Goal: Check status: Check status

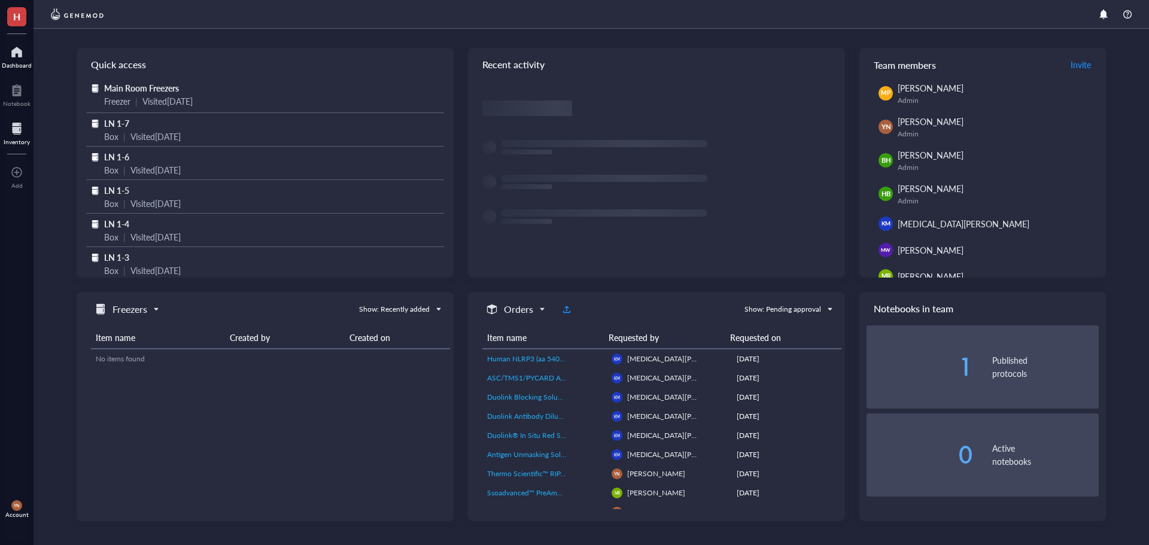
click at [16, 132] on div at bounding box center [17, 128] width 26 height 19
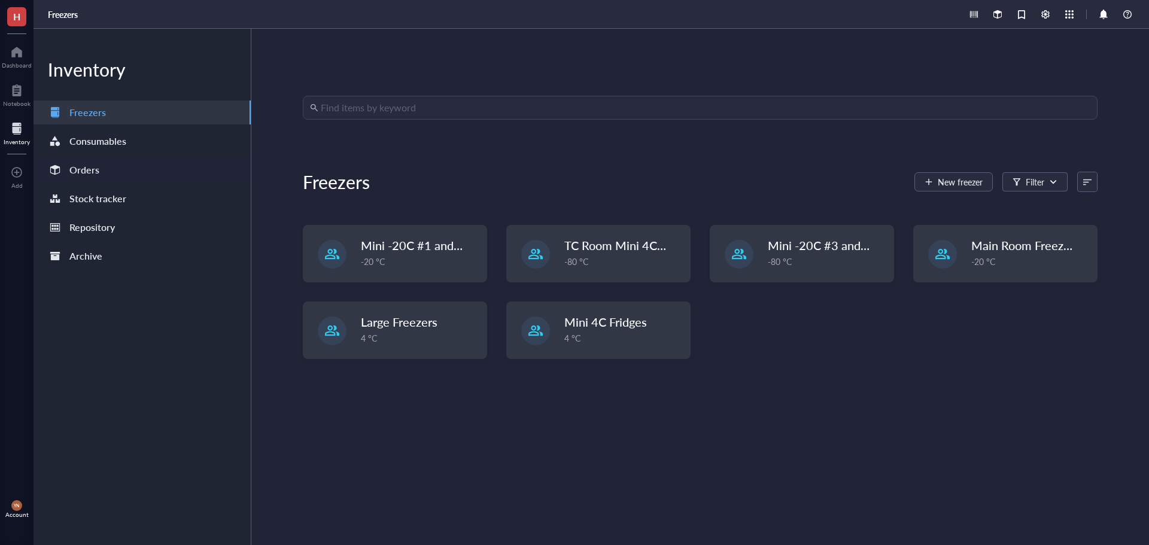
click at [85, 164] on div "Orders" at bounding box center [84, 170] width 30 height 17
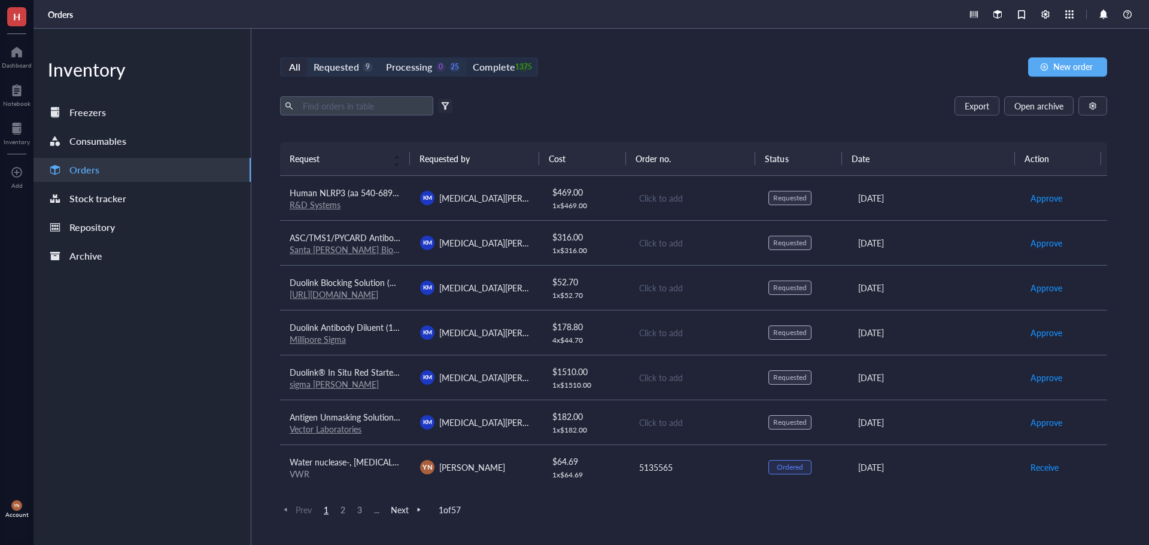
click at [491, 71] on div "Complete" at bounding box center [494, 67] width 42 height 17
click at [466, 59] on input "Complete 1375" at bounding box center [466, 59] width 0 height 0
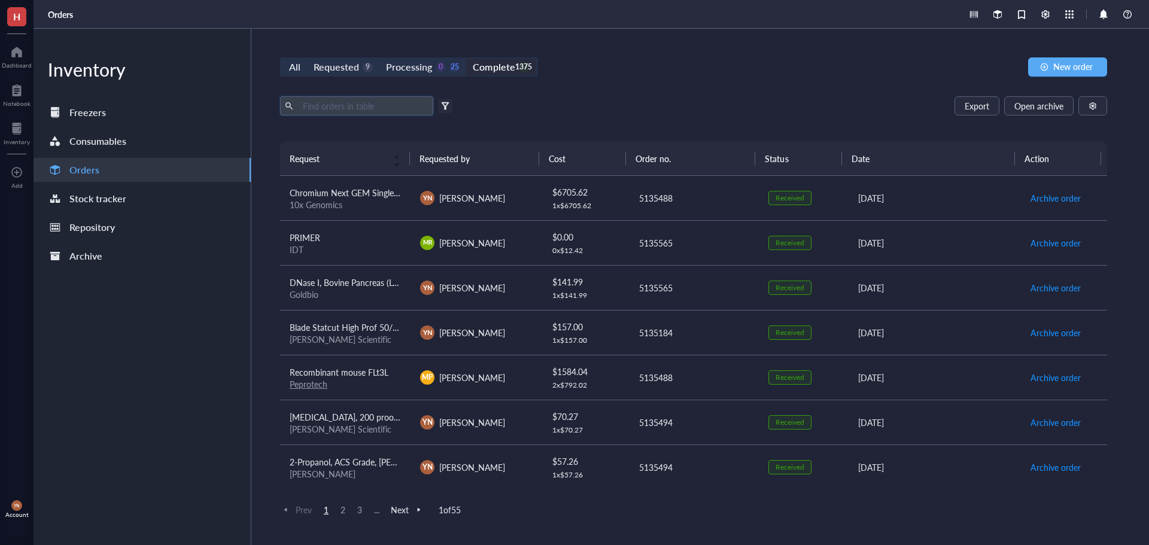
click at [315, 114] on input "text" at bounding box center [363, 106] width 130 height 18
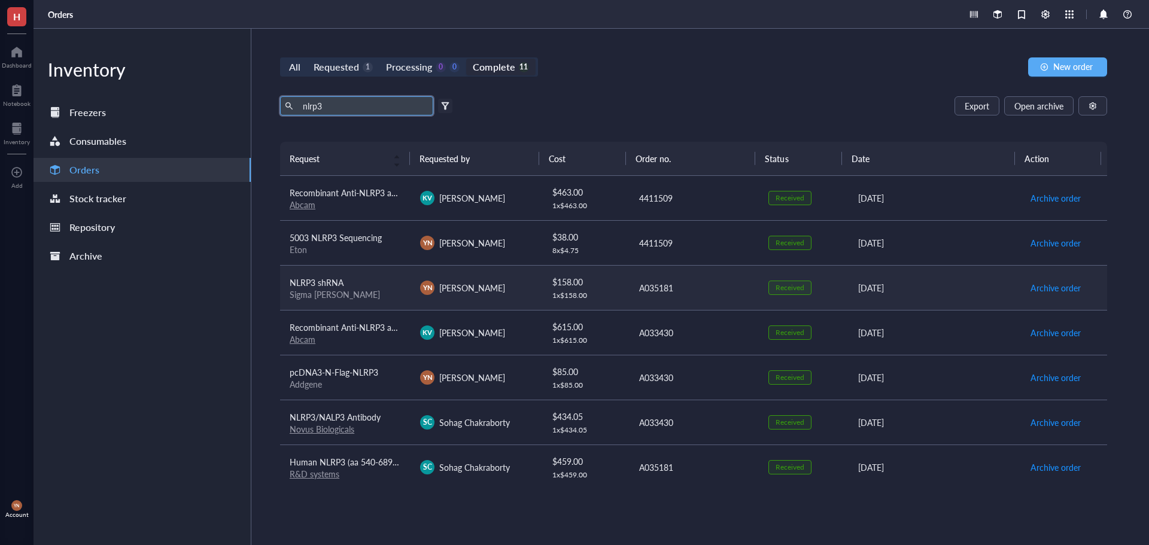
type input "nlrp3"
click at [396, 298] on div "Sigma [PERSON_NAME]" at bounding box center [345, 294] width 111 height 11
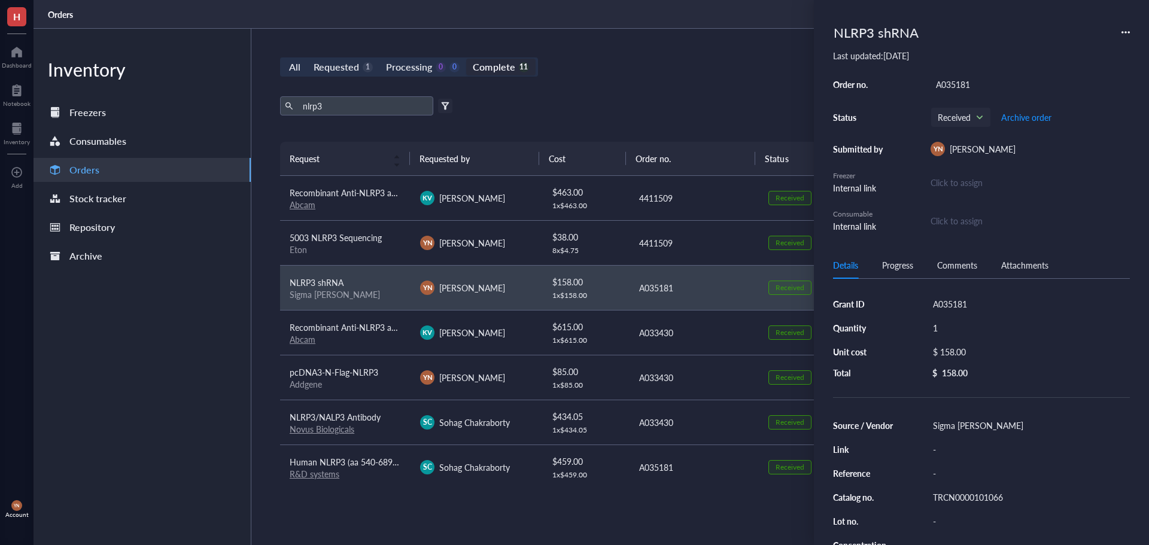
click at [966, 497] on div "TRCN0000101066" at bounding box center [1029, 497] width 202 height 17
click at [640, 68] on div "All Requested 1 Processing 0 0 Complete 11 New order" at bounding box center [693, 66] width 827 height 19
click at [702, 74] on div "All Requested 1 Processing 0 0 Complete 11 New order" at bounding box center [693, 66] width 827 height 19
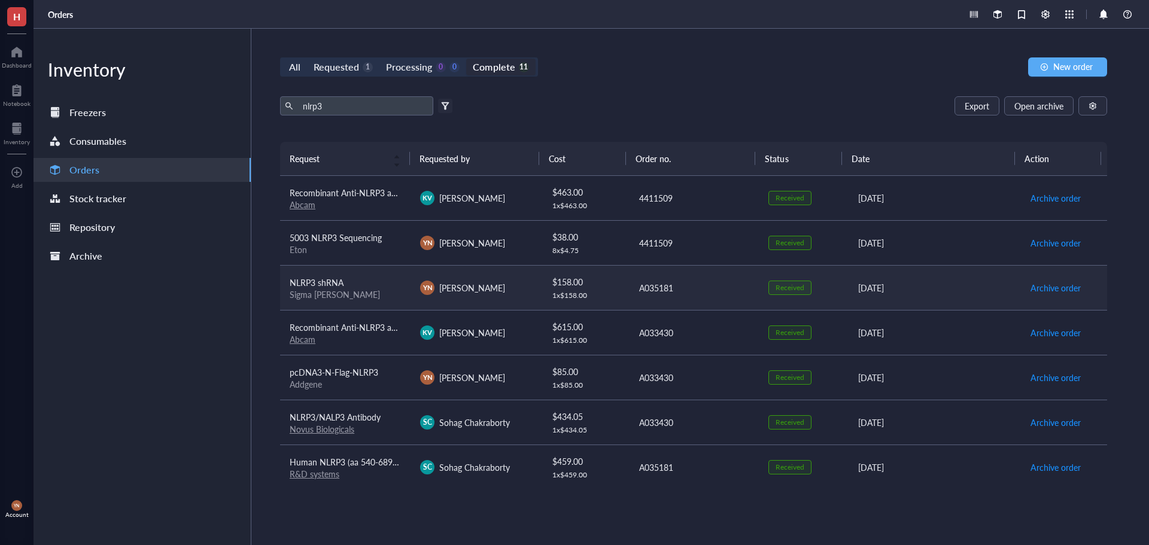
click at [361, 274] on td "NLRP3 shRNA Sigma [PERSON_NAME]" at bounding box center [345, 287] width 130 height 45
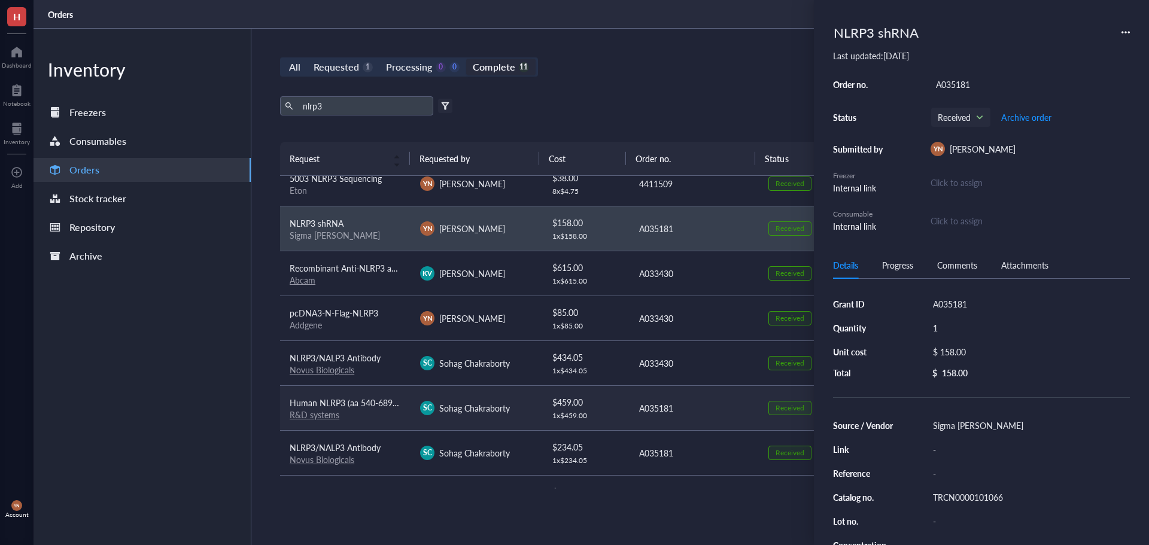
scroll to position [60, 0]
click at [989, 489] on div "TRCN0000101066" at bounding box center [1029, 497] width 202 height 17
